Goal: Find specific page/section: Find specific page/section

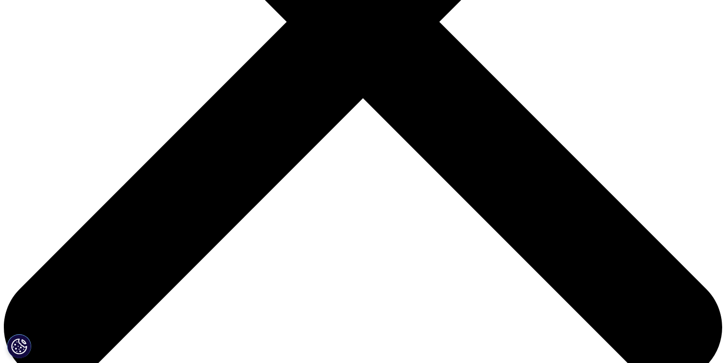
scroll to position [336, 0]
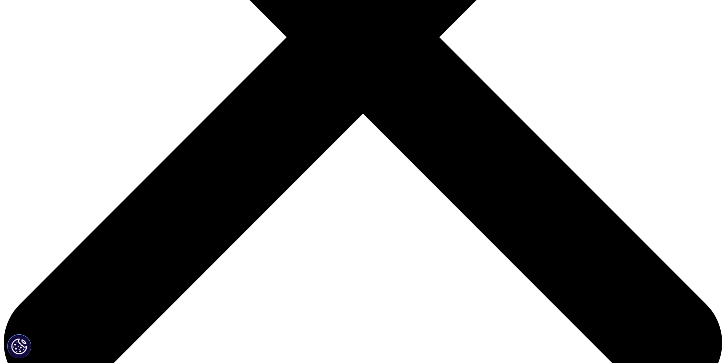
drag, startPoint x: 215, startPoint y: 195, endPoint x: 306, endPoint y: 197, distance: 91.6
drag, startPoint x: 176, startPoint y: 184, endPoint x: 200, endPoint y: 183, distance: 24.0
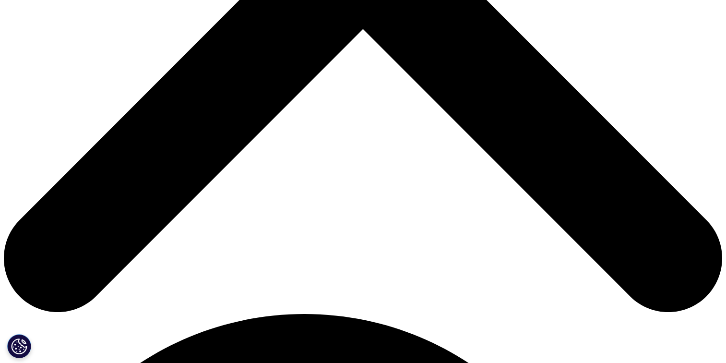
scroll to position [384, 0]
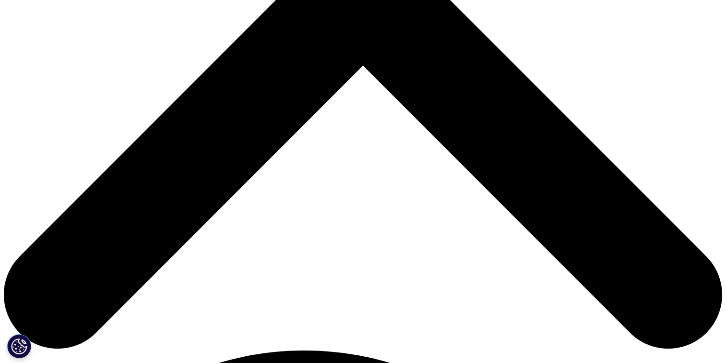
drag, startPoint x: 196, startPoint y: 182, endPoint x: 237, endPoint y: 181, distance: 41.7
drag, startPoint x: 209, startPoint y: 194, endPoint x: 256, endPoint y: 195, distance: 46.5
